Goal: Information Seeking & Learning: Get advice/opinions

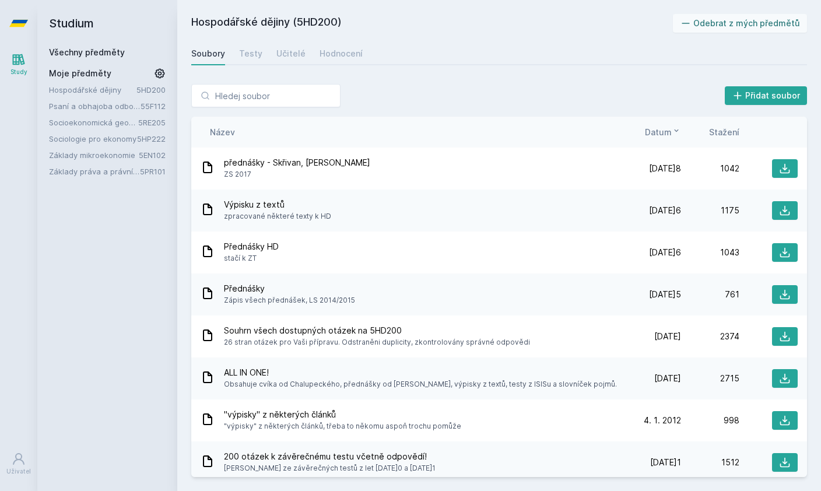
scroll to position [166, 0]
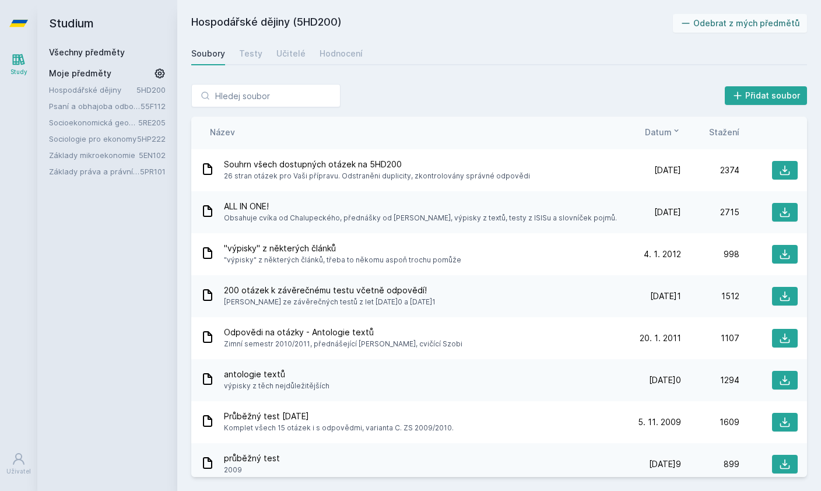
click at [92, 139] on link "Sociologie pro ekonomy" at bounding box center [93, 139] width 88 height 12
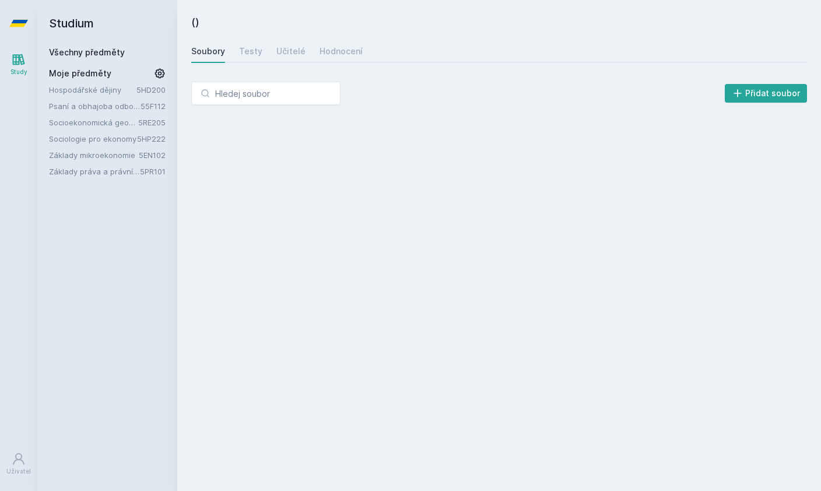
click at [92, 126] on link "Socioekonomická geografie" at bounding box center [93, 123] width 89 height 12
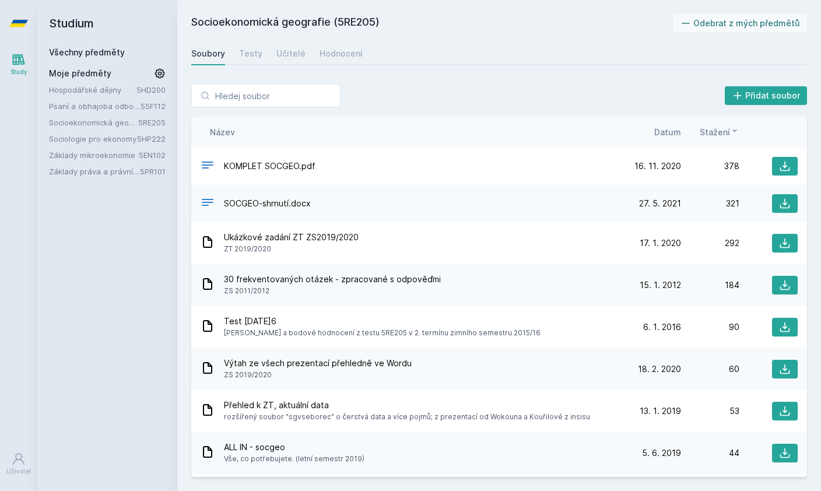
click at [92, 122] on link "Socioekonomická geografie" at bounding box center [93, 123] width 89 height 12
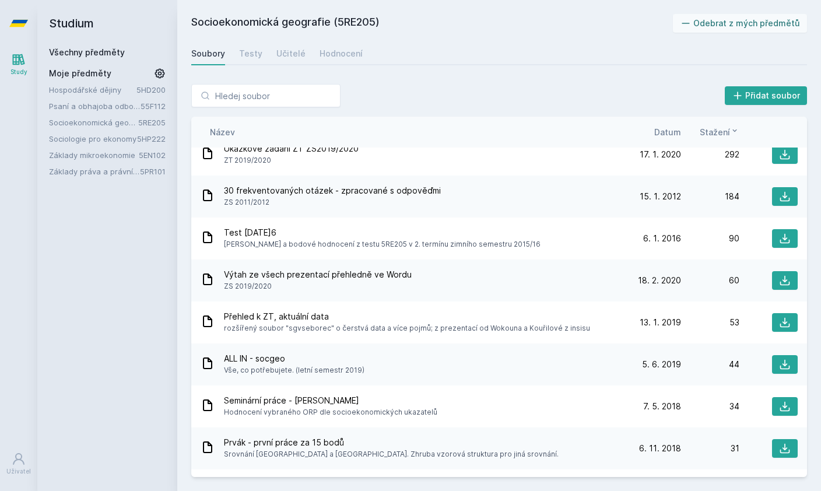
scroll to position [100, 0]
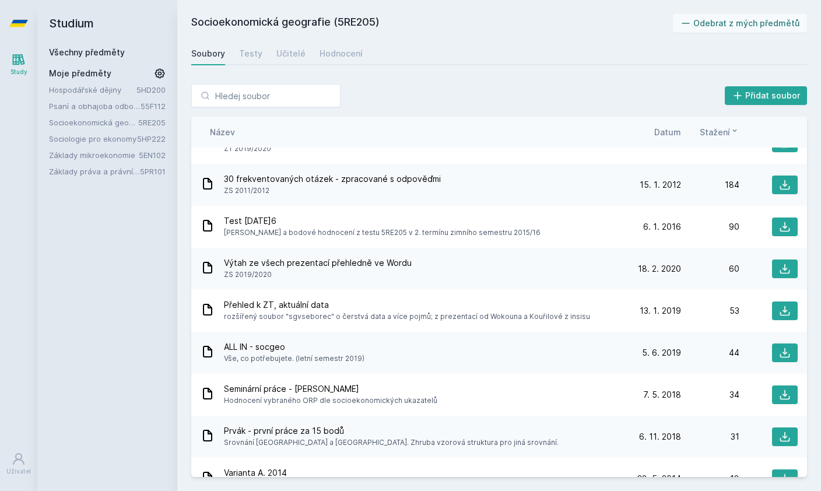
click at [354, 278] on span "ZS 2019/2020" at bounding box center [318, 275] width 188 height 12
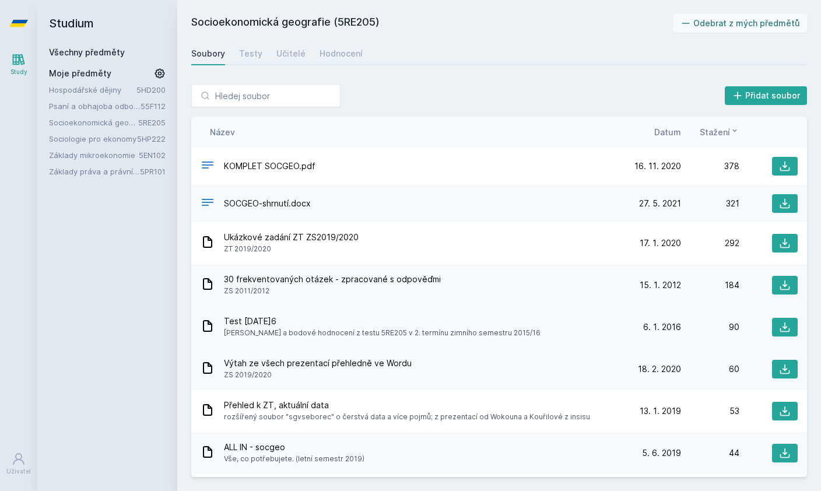
scroll to position [0, 0]
click at [777, 370] on button at bounding box center [785, 369] width 26 height 19
click at [788, 247] on icon at bounding box center [785, 243] width 12 height 12
drag, startPoint x: 413, startPoint y: 4, endPoint x: 146, endPoint y: 293, distance: 392.7
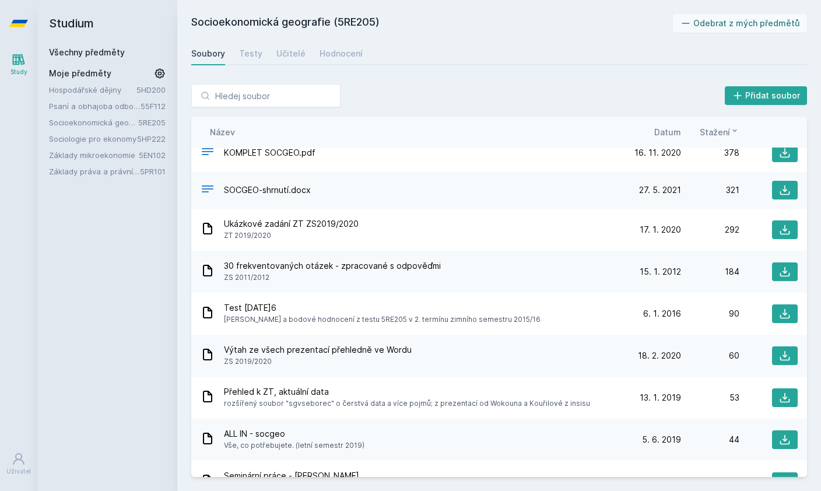
scroll to position [20, 0]
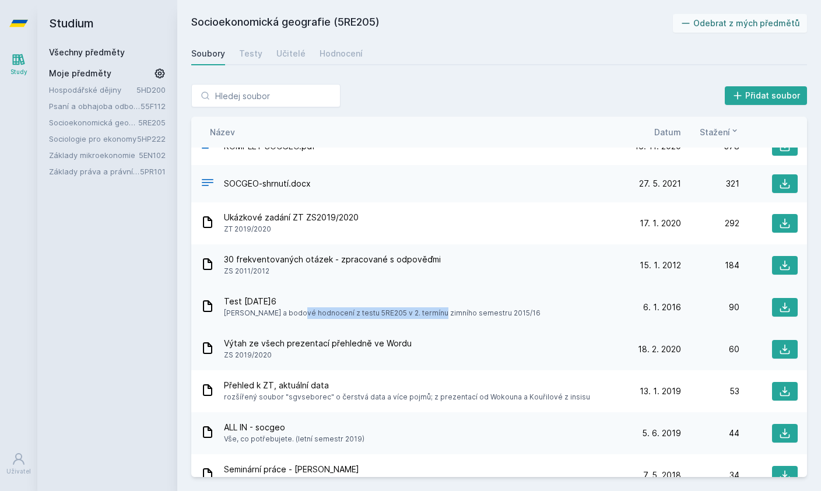
drag, startPoint x: 237, startPoint y: 314, endPoint x: 417, endPoint y: 317, distance: 180.1
click at [391, 315] on span "Otázky a bodové hodnocení z testu 5RE205 v 2. termínu zimního semestru 2015/16" at bounding box center [382, 313] width 316 height 12
click at [427, 316] on span "Otázky a bodové hodnocení z testu 5RE205 v 2. termínu zimního semestru 2015/16" at bounding box center [382, 313] width 316 height 12
drag, startPoint x: 382, startPoint y: 315, endPoint x: 619, endPoint y: 315, distance: 237.2
click at [465, 315] on span "Otázky a bodové hodnocení z testu 5RE205 v 2. termínu zimního semestru 2015/16" at bounding box center [382, 313] width 316 height 12
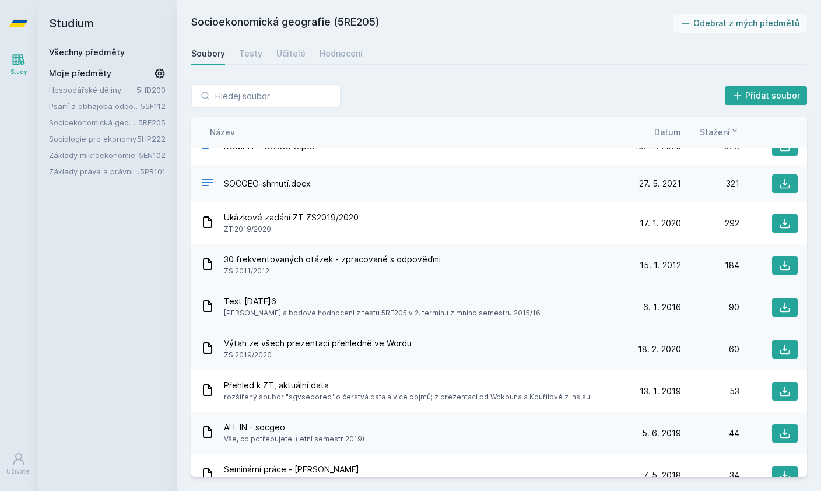
click at [354, 319] on div "Test 6.1.2016 Otázky a bodové hodnocení z testu 5RE205 v 2. termínu zimního sem…" at bounding box center [498, 307] width 615 height 42
drag, startPoint x: 356, startPoint y: 314, endPoint x: 820, endPoint y: 432, distance: 479.2
click at [560, 342] on div "KOMPLET SOCGEO.pdf 16. 11. 20 16. 11. 2020 378 SOCGEO-shrnutí.docx 27. 5. 21 27…" at bounding box center [498, 311] width 615 height 329
click at [642, 447] on div "ALL IN - socgeo Vše, co potřebujete. (letní semestr 2019) 5. 6. 19 5. 6. 2019 44" at bounding box center [498, 433] width 615 height 42
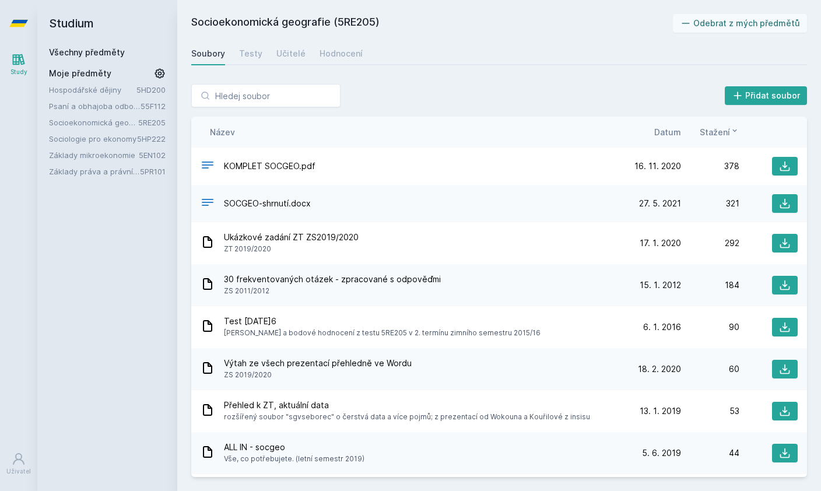
scroll to position [0, 0]
click at [294, 48] on div "Učitelé" at bounding box center [290, 54] width 29 height 12
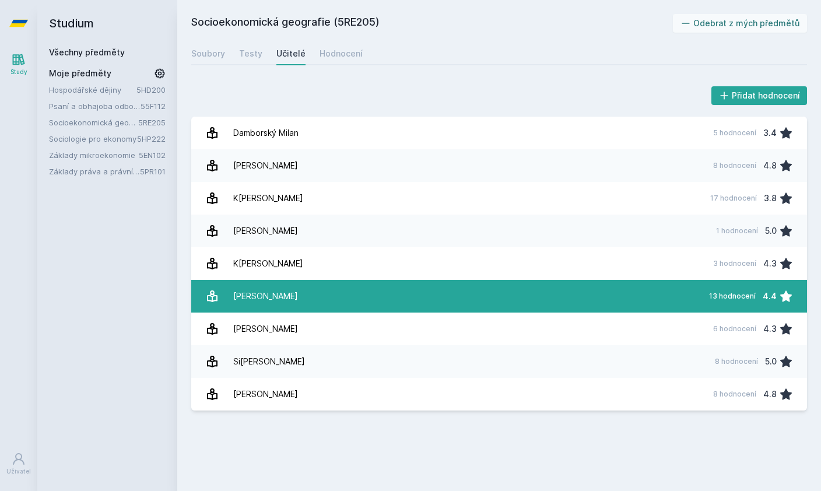
click at [341, 294] on link "Pělucha Martin 13 hodnocení 4.4" at bounding box center [498, 296] width 615 height 33
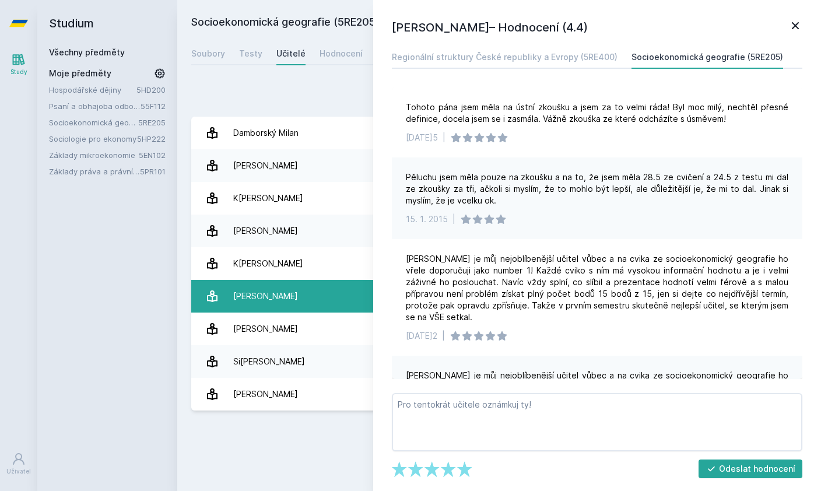
click at [341, 294] on html "Study Uživatel Studium Všechny předměty Moje předměty Hospodářské dějiny 5HD200…" at bounding box center [410, 245] width 821 height 491
click at [341, 294] on link "Pělucha Martin 13 hodnocení 4.4" at bounding box center [498, 296] width 615 height 33
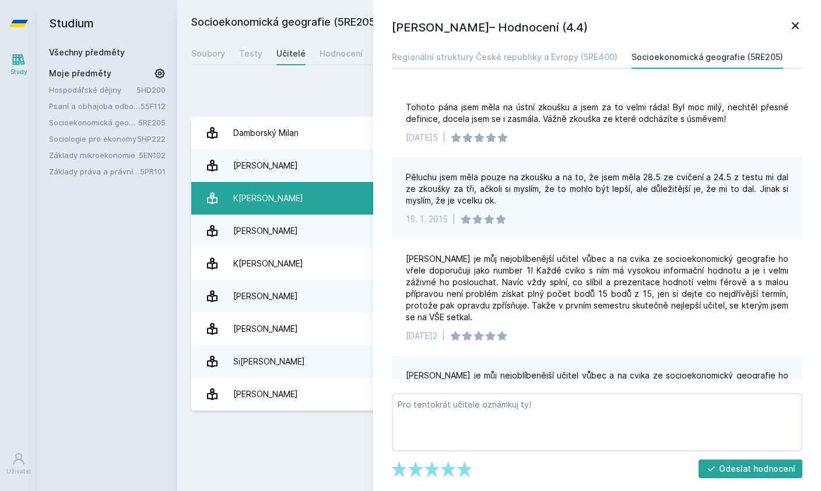
click at [313, 198] on link "Kouřilová Jana 17 hodnocení 3.8" at bounding box center [498, 198] width 615 height 33
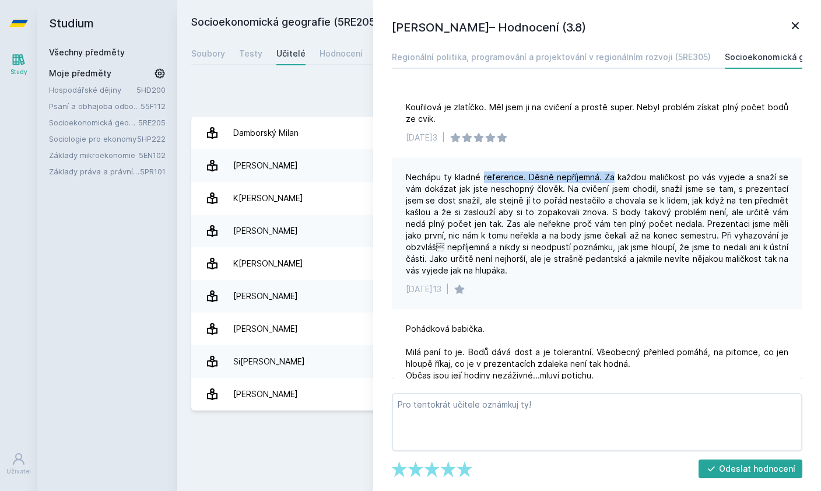
drag, startPoint x: 485, startPoint y: 179, endPoint x: 612, endPoint y: 179, distance: 127.1
click at [620, 179] on div "Nechápu ty kladné reference. Děsně nepříjemná. Za každou maličkost po vás vyjed…" at bounding box center [597, 223] width 382 height 105
click at [655, 179] on div "Nechápu ty kladné reference. Děsně nepříjemná. Za každou maličkost po vás vyjed…" at bounding box center [597, 223] width 382 height 105
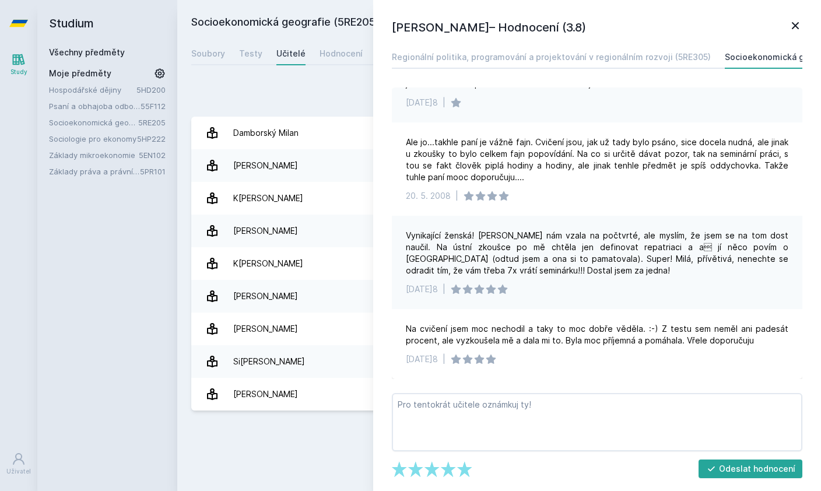
scroll to position [1282, 0]
click at [799, 19] on icon at bounding box center [795, 26] width 14 height 14
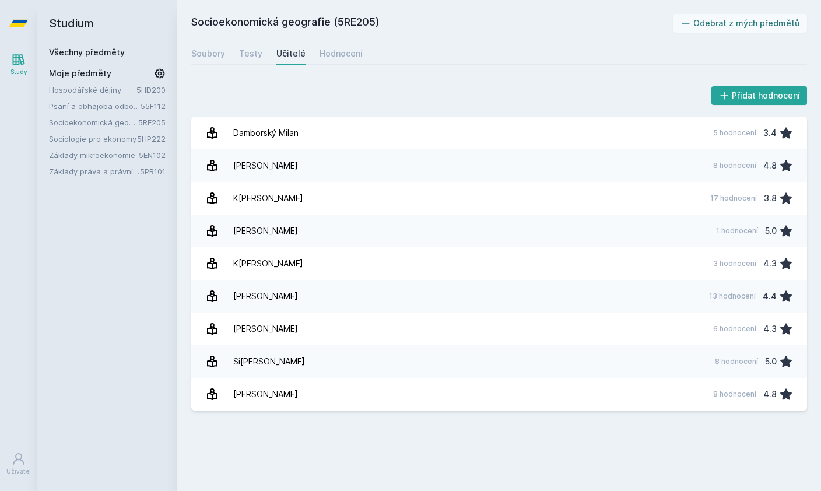
drag, startPoint x: 336, startPoint y: 23, endPoint x: 377, endPoint y: 23, distance: 40.2
click at [369, 23] on h2 "Socioekonomická geografie (5RE205)" at bounding box center [431, 23] width 481 height 19
click at [377, 22] on h2 "Socioekonomická geografie (5RE205)" at bounding box center [431, 23] width 481 height 19
